Goal: Browse casually

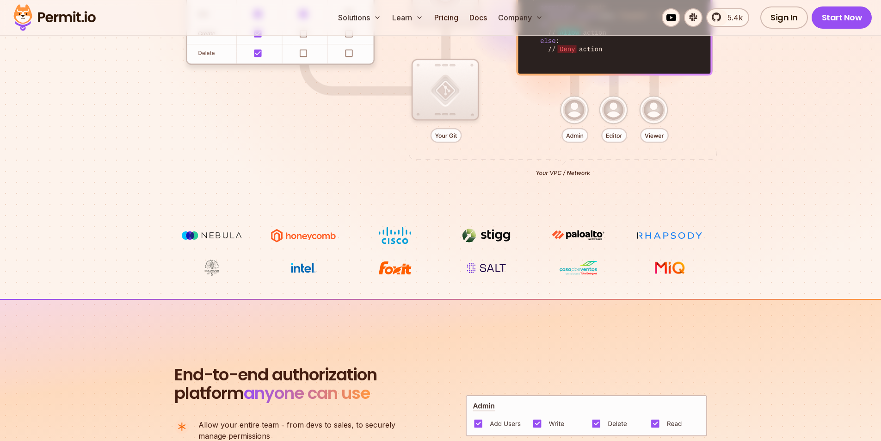
scroll to position [324, 0]
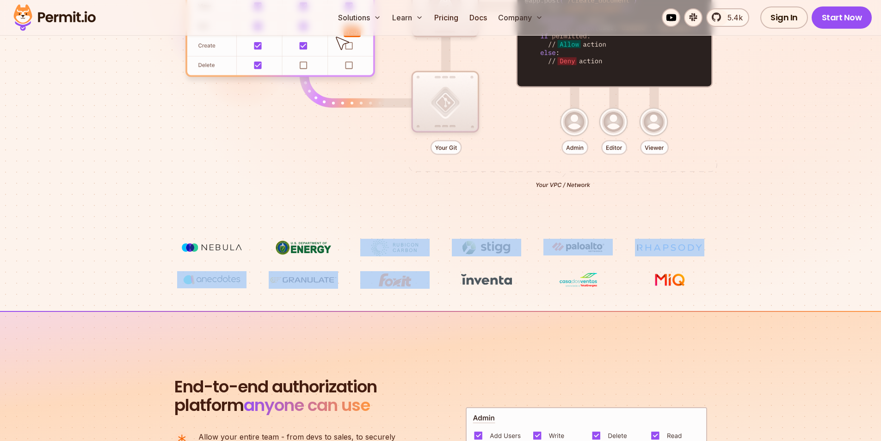
drag, startPoint x: 382, startPoint y: 266, endPoint x: 272, endPoint y: 263, distance: 110.1
click at [272, 263] on ul at bounding box center [440, 264] width 527 height 50
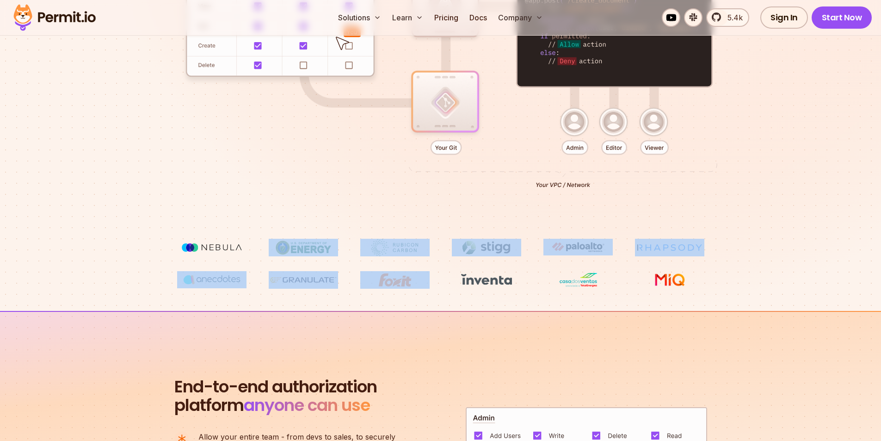
click at [383, 302] on section "Permissions for The AI Era Never build Permissions again. Zero-latency fine-gra…" at bounding box center [440, 5] width 881 height 611
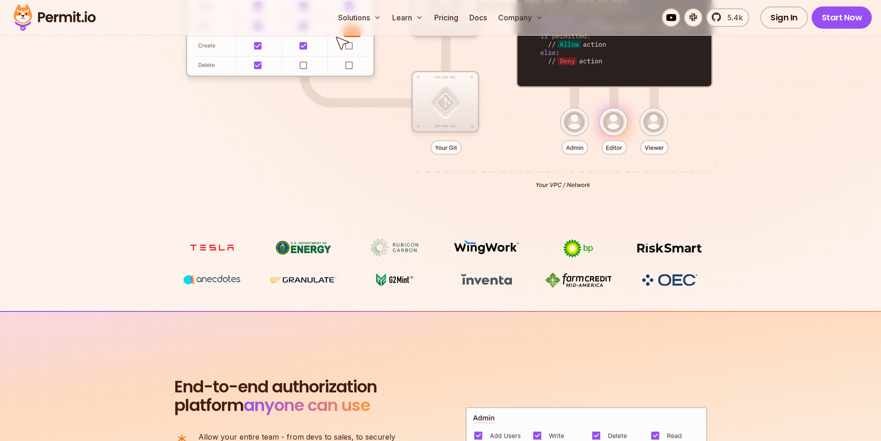
click at [214, 246] on img at bounding box center [211, 248] width 69 height 18
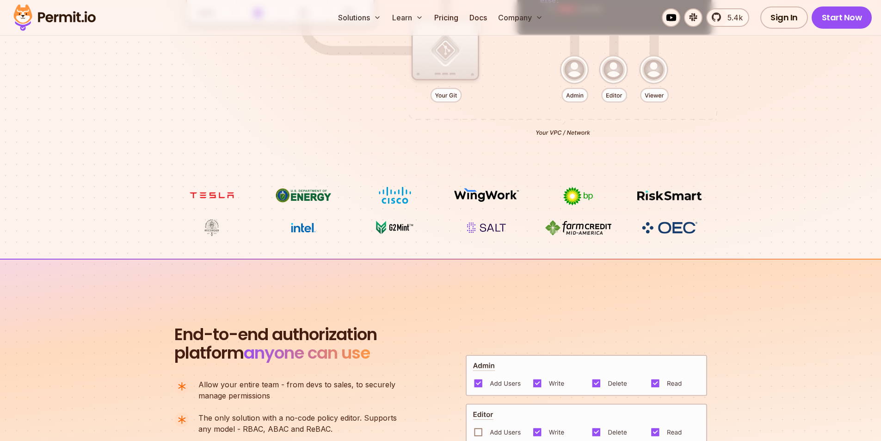
scroll to position [370, 0]
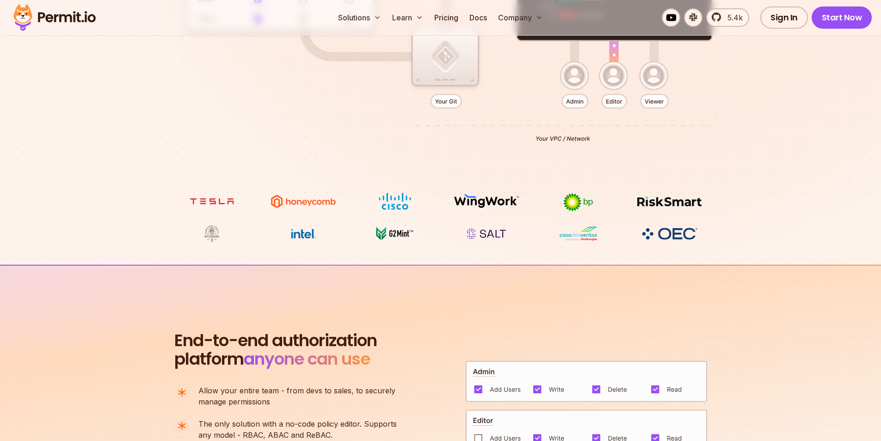
click at [310, 201] on img at bounding box center [303, 201] width 69 height 18
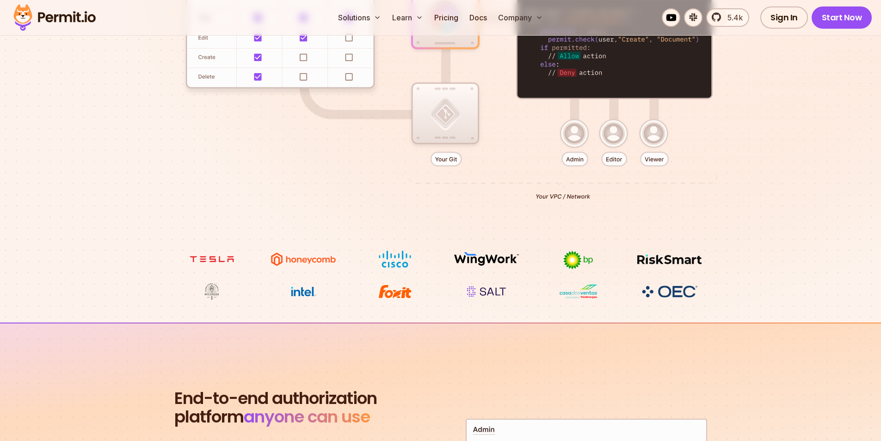
scroll to position [278, 0]
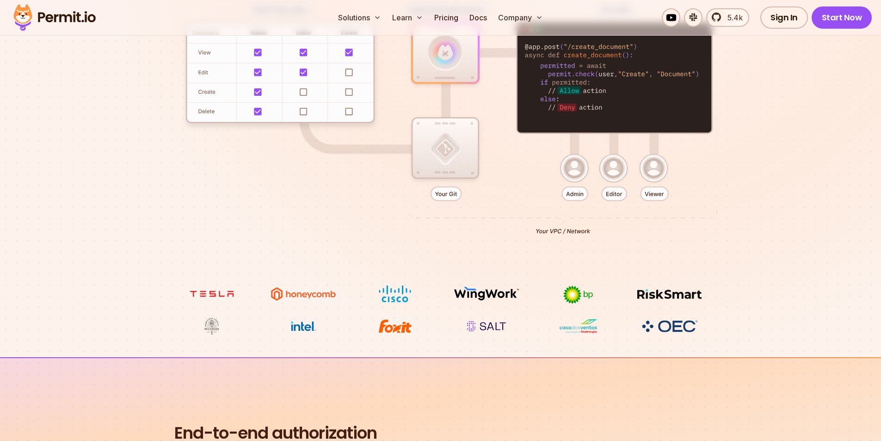
click at [578, 295] on img at bounding box center [577, 294] width 69 height 19
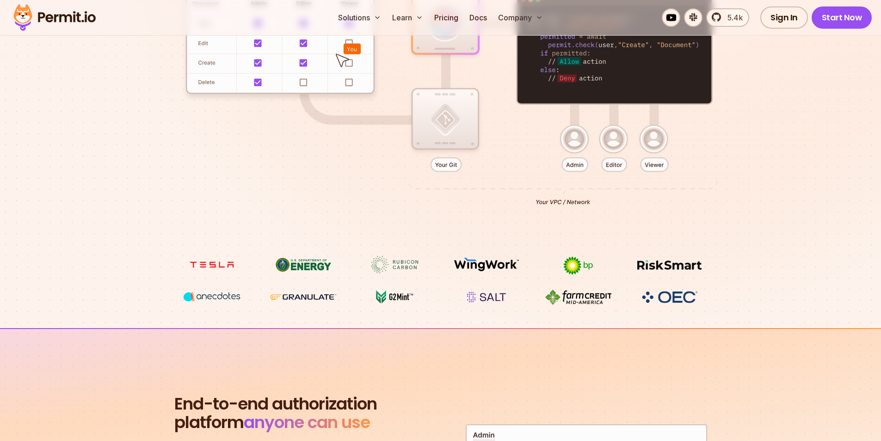
scroll to position [370, 0]
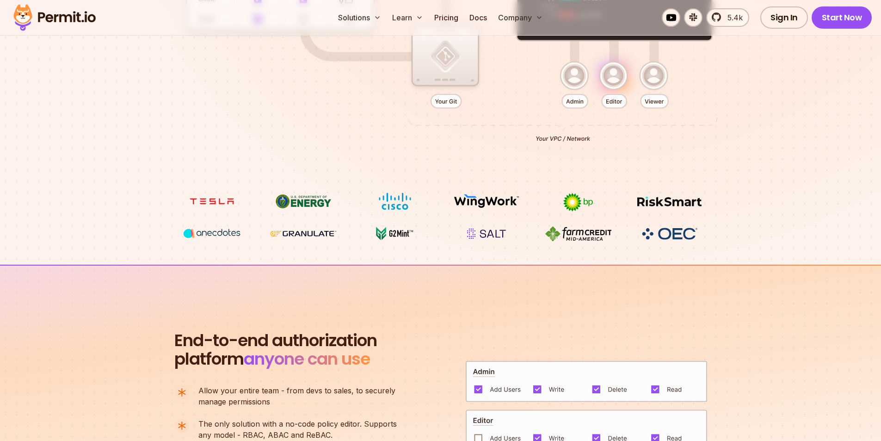
click at [578, 202] on img at bounding box center [577, 201] width 69 height 19
